Goal: Task Accomplishment & Management: Use online tool/utility

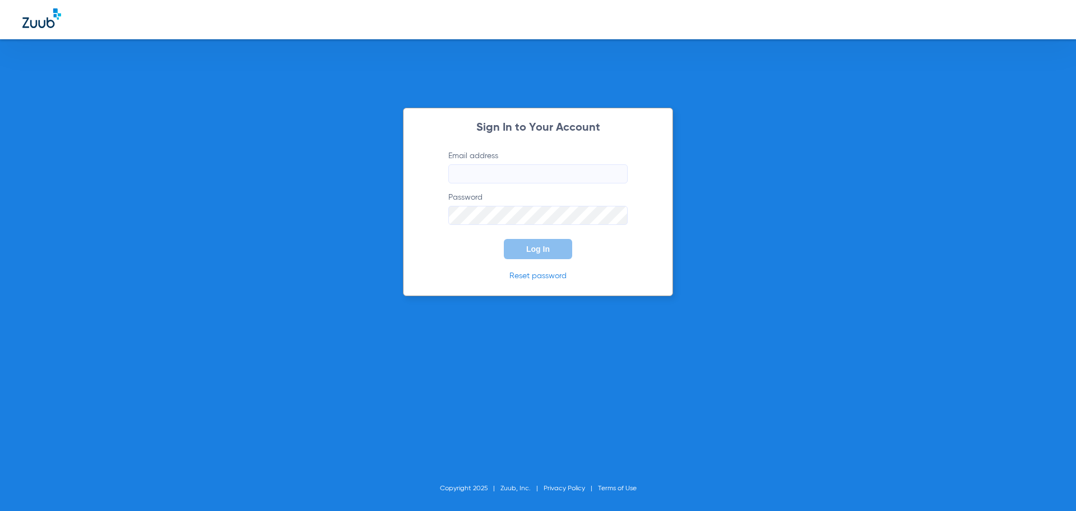
click at [557, 180] on input "Email address" at bounding box center [537, 173] width 179 height 19
click at [504, 239] on button "Log In" at bounding box center [538, 249] width 68 height 20
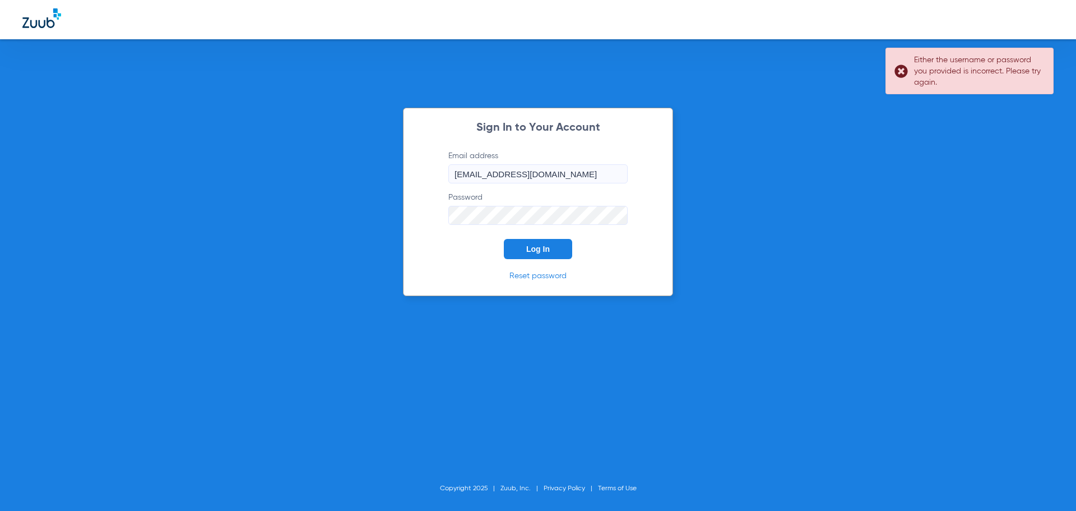
click at [606, 176] on input "[EMAIL_ADDRESS][DOMAIN_NAME]" at bounding box center [537, 173] width 179 height 19
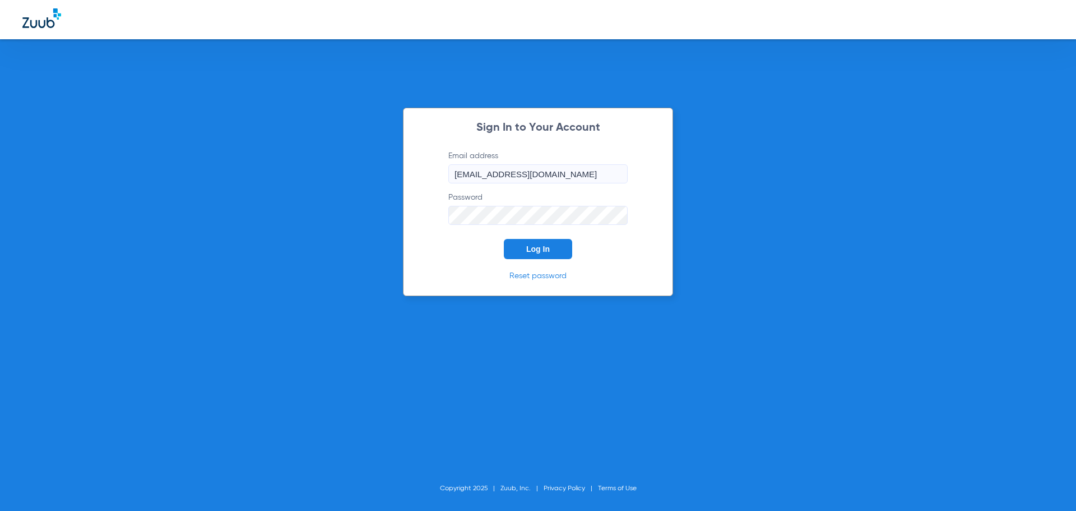
click at [371, 209] on div "Sign In to Your Account Email address [EMAIL_ADDRESS][DOMAIN_NAME] Password Log…" at bounding box center [538, 255] width 1076 height 511
click at [521, 243] on button "Log In" at bounding box center [538, 249] width 68 height 20
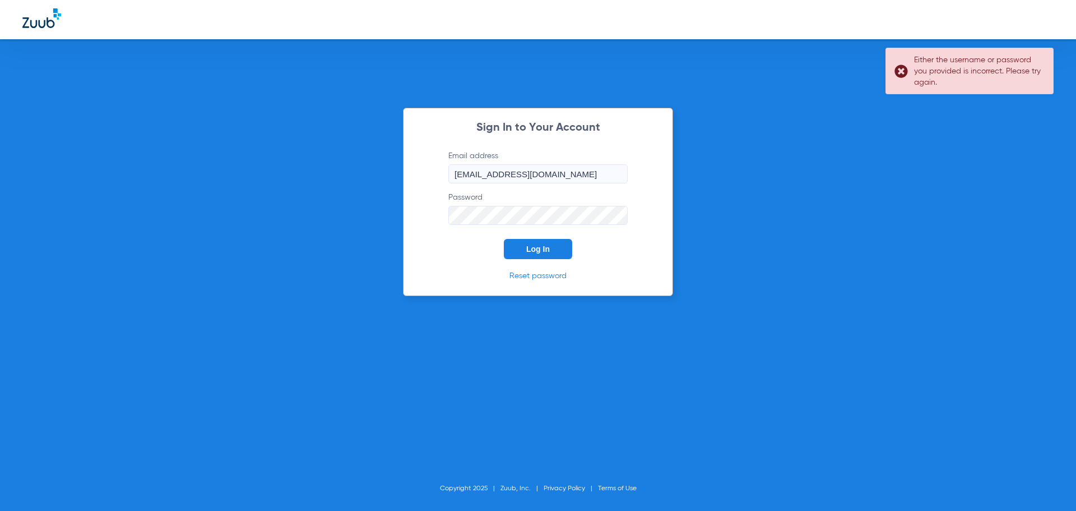
click at [616, 171] on input "[EMAIL_ADDRESS][DOMAIN_NAME]" at bounding box center [537, 173] width 179 height 19
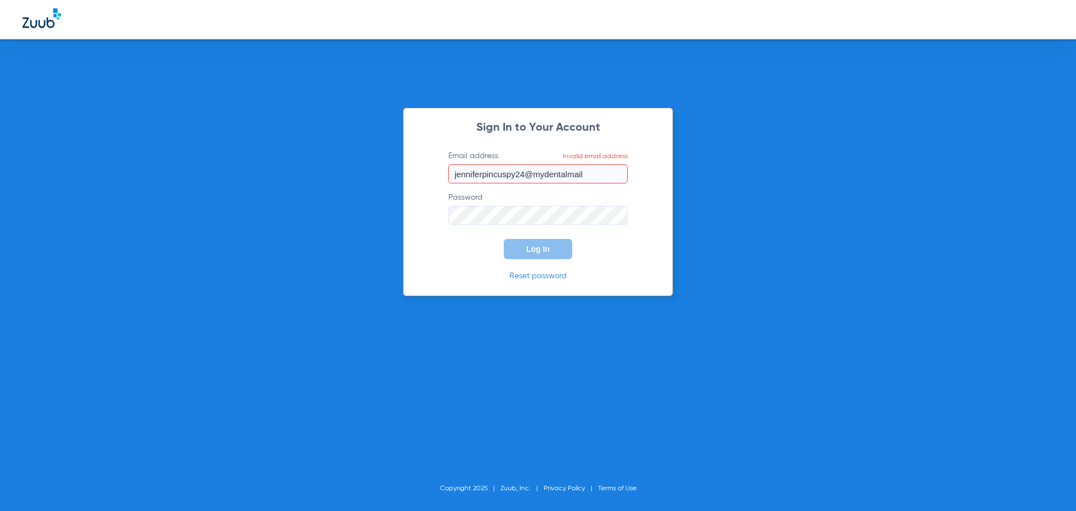
click at [604, 176] on input "jenniferpincuspy24@mydentalmail" at bounding box center [537, 173] width 179 height 19
type input "[EMAIL_ADDRESS][DOMAIN_NAME]"
click at [529, 249] on span "Log In" at bounding box center [538, 248] width 24 height 9
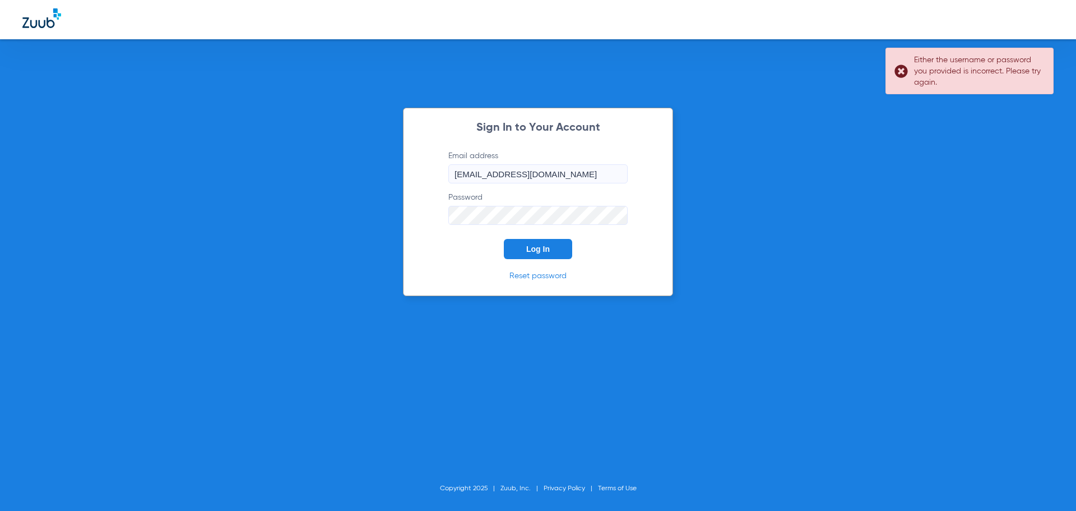
click at [415, 213] on div "Sign In to Your Account Email address [EMAIL_ADDRESS][DOMAIN_NAME] Password Log…" at bounding box center [538, 202] width 270 height 188
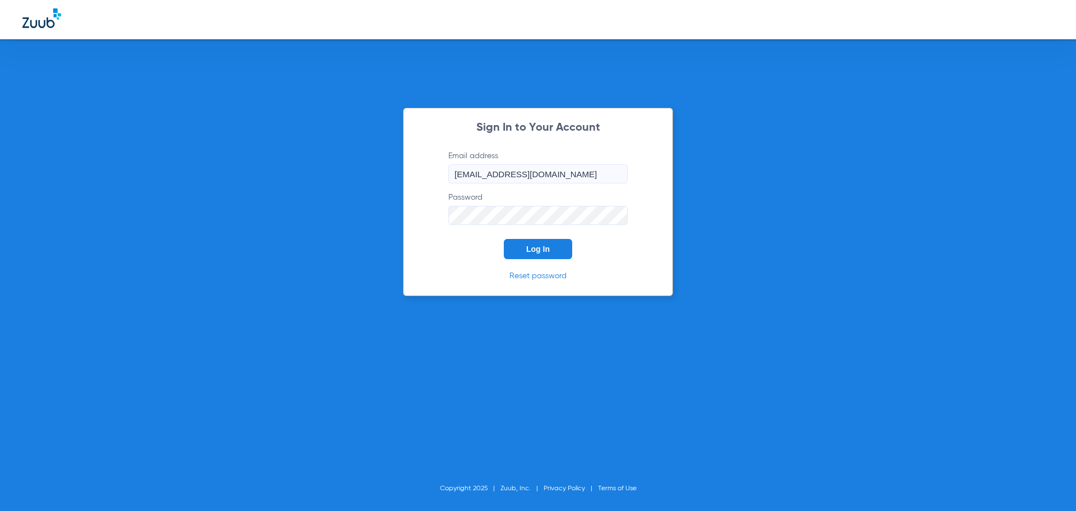
click at [504, 239] on button "Log In" at bounding box center [538, 249] width 68 height 20
